Goal: Information Seeking & Learning: Learn about a topic

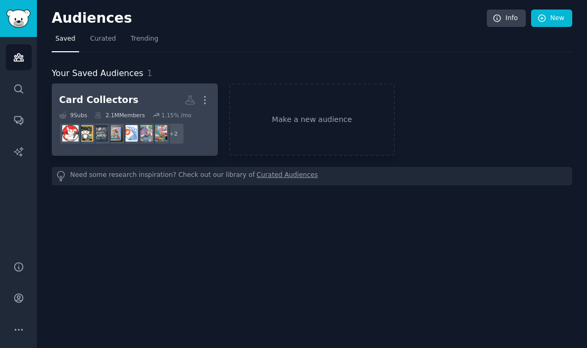
click at [103, 98] on div "Card Collectors" at bounding box center [98, 99] width 79 height 13
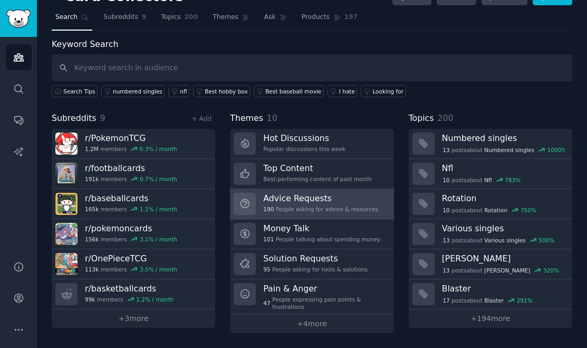
scroll to position [21, 0]
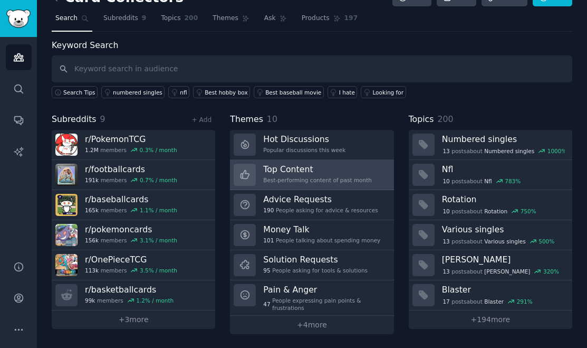
click at [291, 180] on div "Best-performing content of past month" at bounding box center [317, 179] width 109 height 7
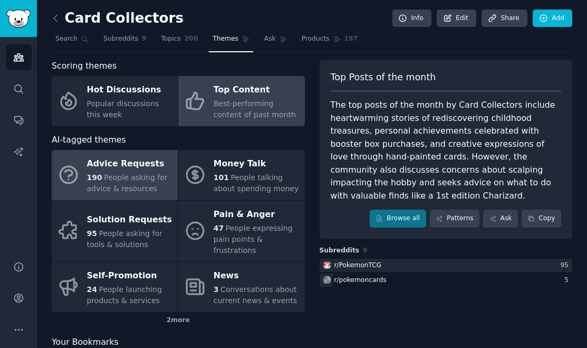
click at [120, 184] on span "People asking for advice & resources" at bounding box center [127, 183] width 81 height 20
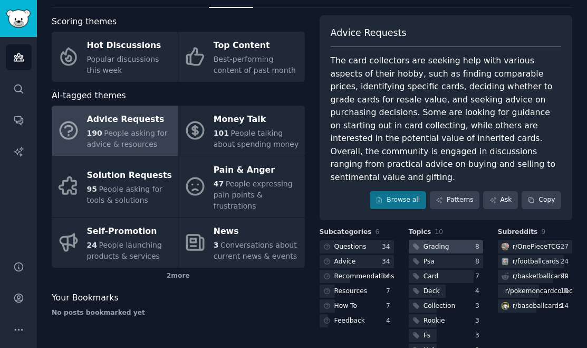
scroll to position [32, 0]
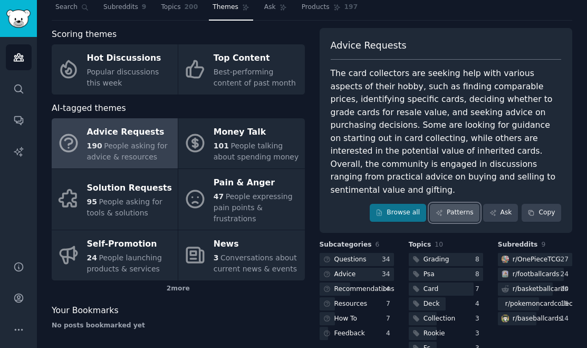
click at [450, 205] on link "Patterns" at bounding box center [455, 213] width 50 height 18
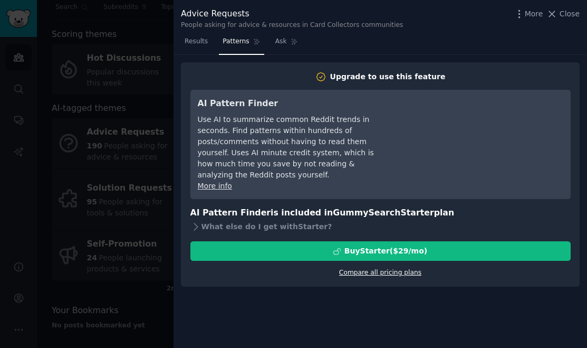
click at [376, 269] on link "Compare all pricing plans" at bounding box center [380, 272] width 82 height 7
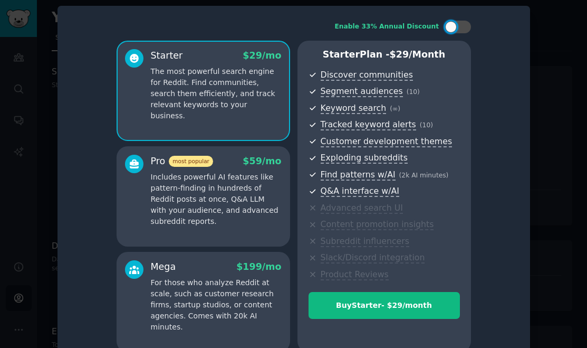
scroll to position [28, 0]
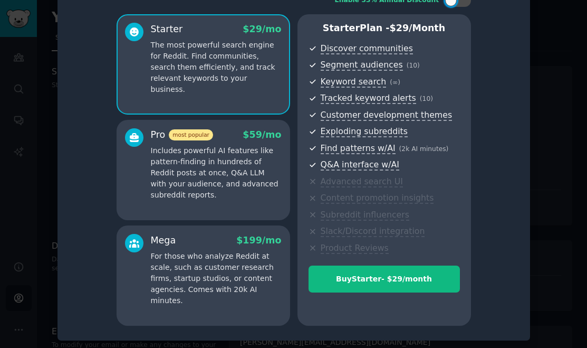
click at [51, 154] on div at bounding box center [293, 174] width 587 height 348
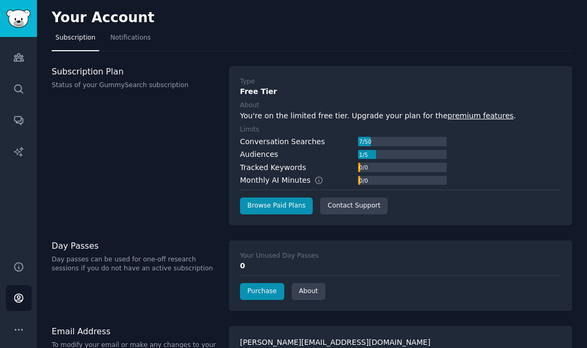
scroll to position [35, 0]
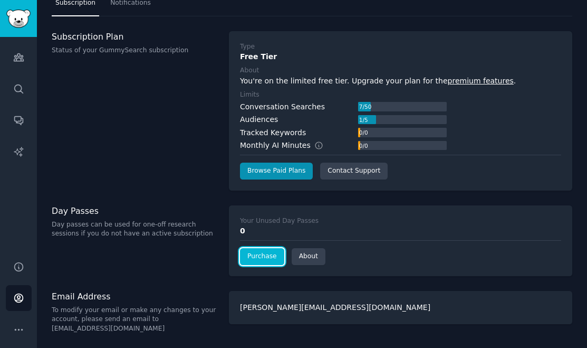
click at [269, 258] on link "Purchase" at bounding box center [262, 256] width 44 height 17
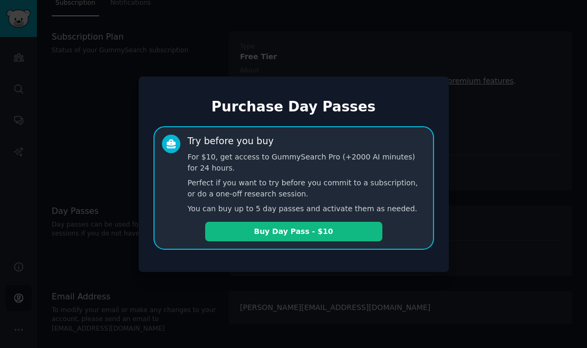
click at [165, 268] on div "Purchase Day Passes Try before you buy For $10, get access to GummySearch Pro (…" at bounding box center [294, 174] width 310 height 195
click at [129, 219] on div at bounding box center [293, 174] width 587 height 348
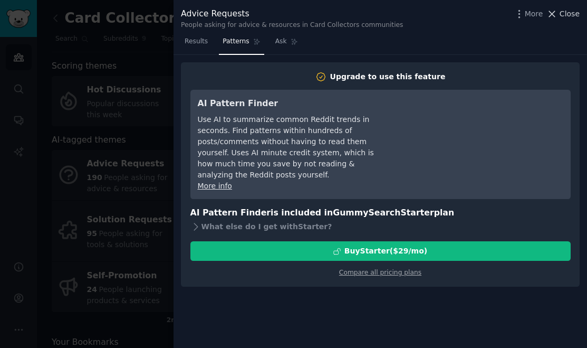
click at [573, 16] on span "Close" at bounding box center [570, 13] width 20 height 11
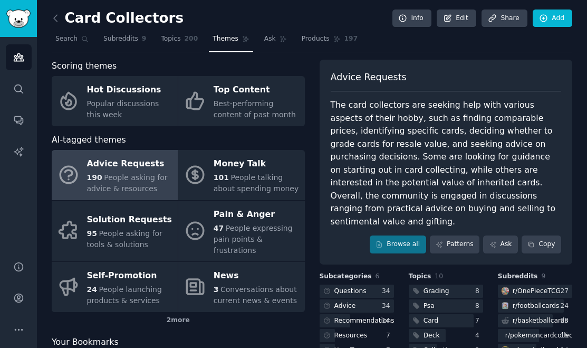
click at [234, 60] on div "Scoring themes" at bounding box center [178, 66] width 253 height 13
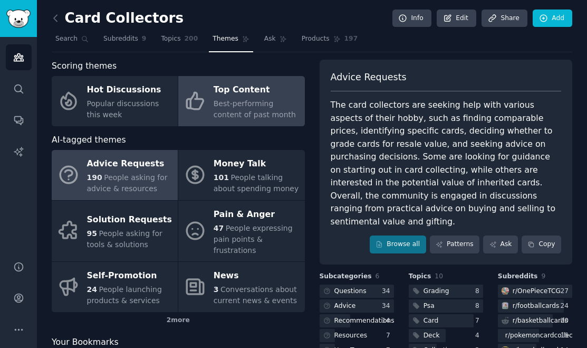
click at [233, 92] on div "Top Content" at bounding box center [256, 90] width 85 height 17
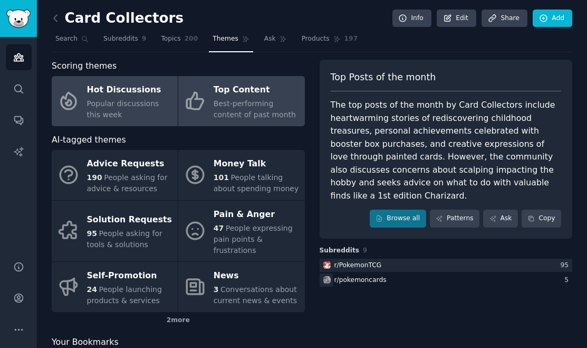
click at [148, 111] on div "Popular discussions this week" at bounding box center [129, 109] width 85 height 22
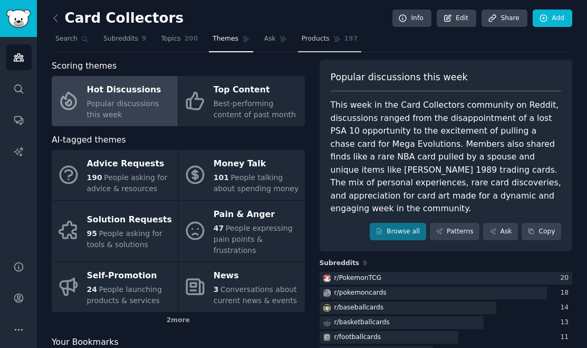
click at [302, 41] on span "Products" at bounding box center [316, 38] width 28 height 9
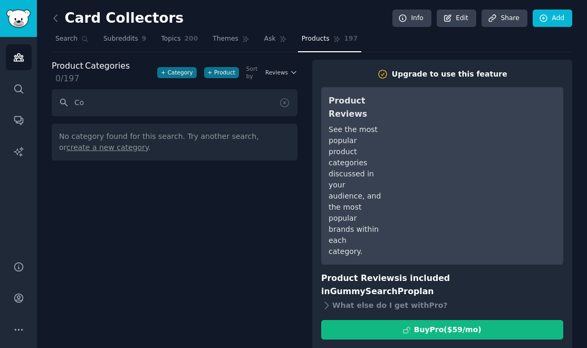
type input "C"
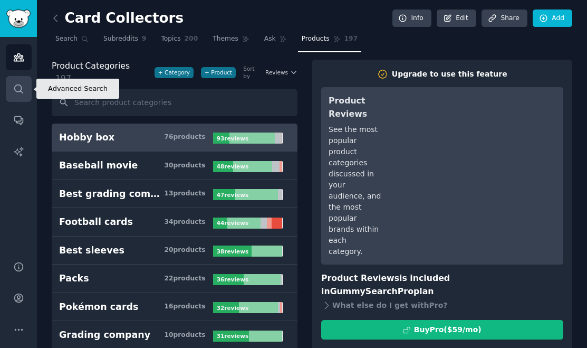
click at [17, 89] on icon "Sidebar" at bounding box center [18, 88] width 11 height 11
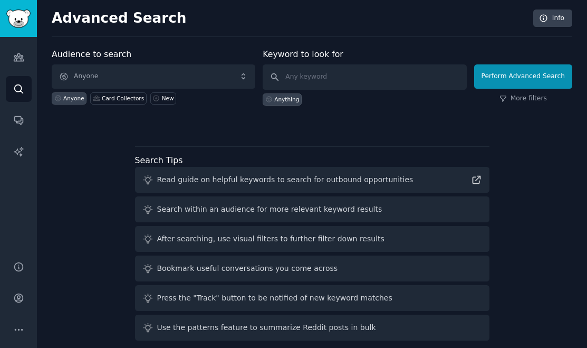
scroll to position [11, 0]
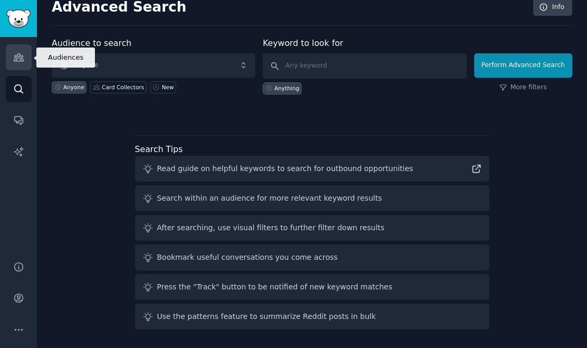
click at [19, 58] on icon "Sidebar" at bounding box center [18, 57] width 9 height 7
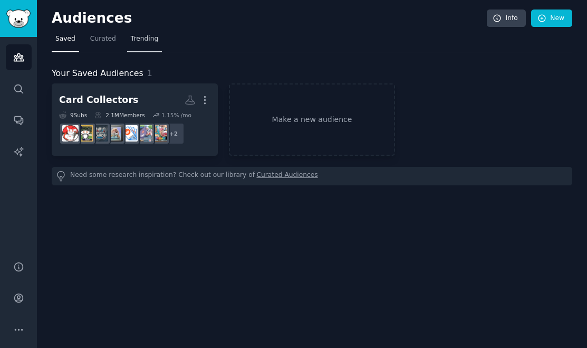
click at [138, 41] on span "Trending" at bounding box center [144, 38] width 27 height 9
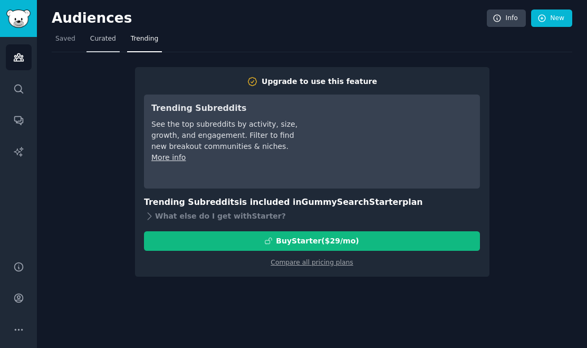
click at [100, 44] on link "Curated" at bounding box center [103, 42] width 33 height 22
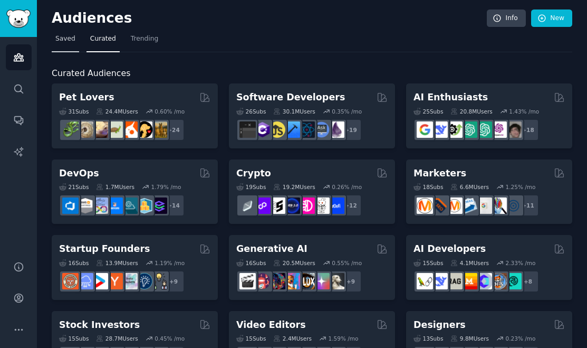
click at [66, 45] on link "Saved" at bounding box center [65, 42] width 27 height 22
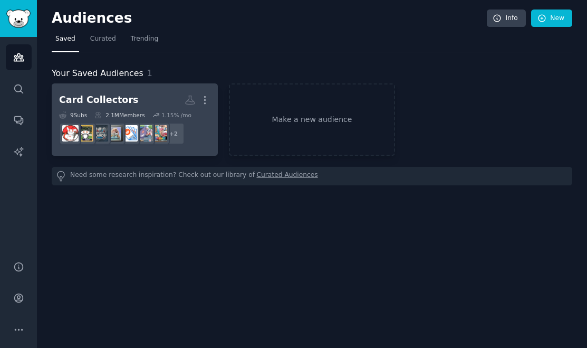
click at [112, 99] on div "Card Collectors" at bounding box center [98, 99] width 79 height 13
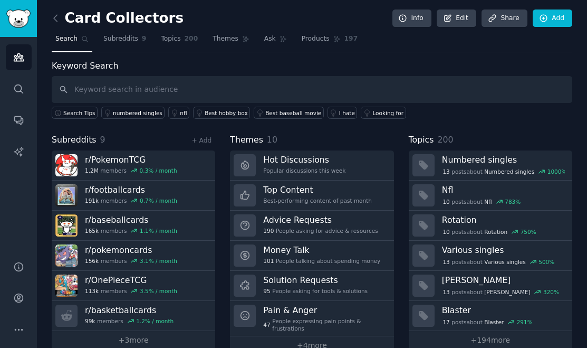
click at [290, 37] on nav "Search Subreddits 9 Topics 200 Themes Ask Products 197" at bounding box center [312, 42] width 521 height 22
click at [315, 43] on span "Products" at bounding box center [316, 38] width 28 height 9
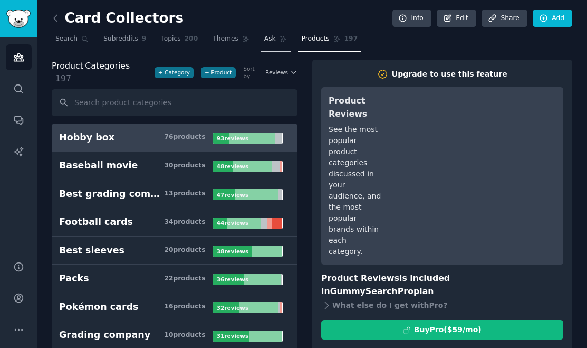
click at [264, 44] on link "Ask" at bounding box center [276, 42] width 30 height 22
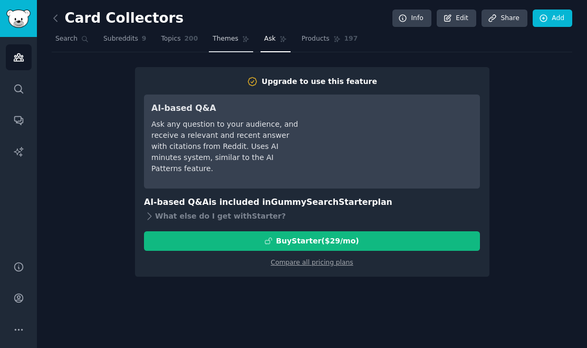
click at [243, 39] on icon at bounding box center [246, 39] width 6 height 6
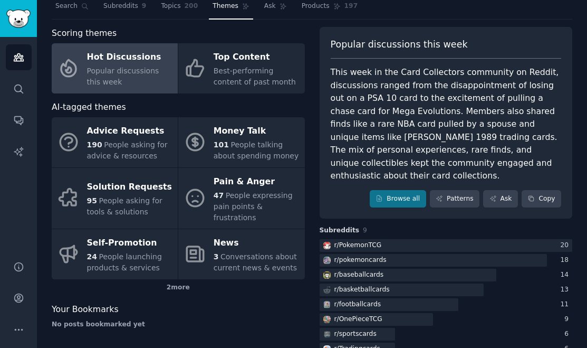
scroll to position [33, 0]
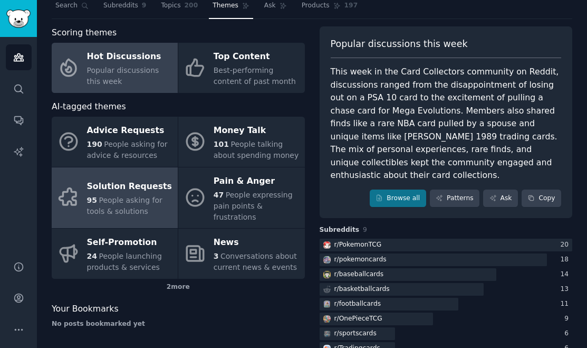
click at [143, 206] on span "People asking for tools & solutions" at bounding box center [124, 206] width 75 height 20
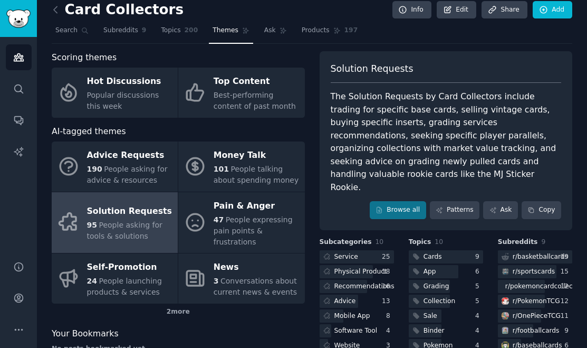
scroll to position [7, 0]
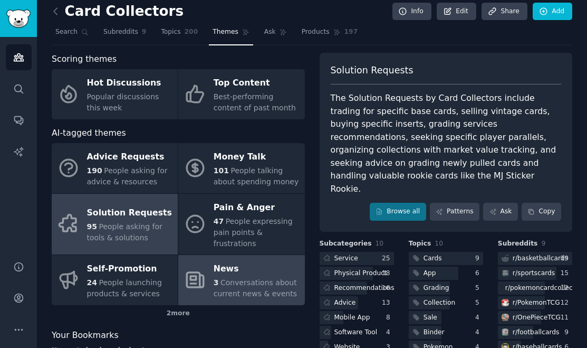
click at [264, 260] on link "News 3 Conversations about current news & events" at bounding box center [241, 280] width 126 height 50
